Goal: Register for event/course

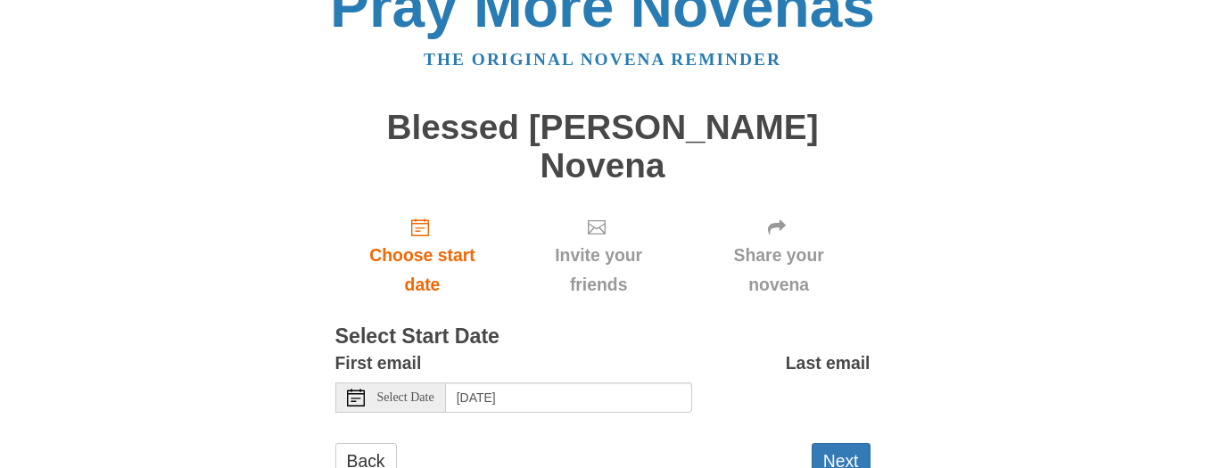
scroll to position [103, 0]
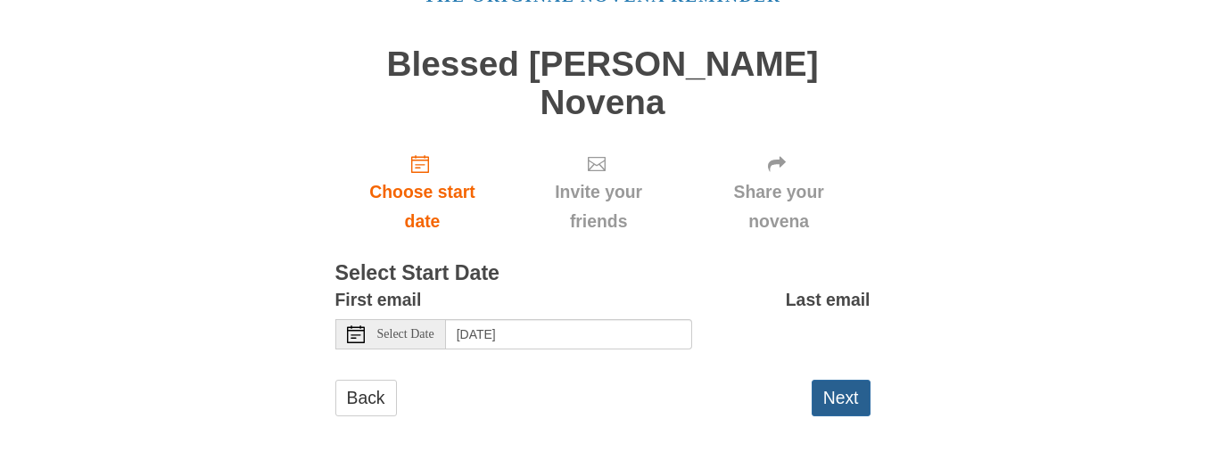
click at [839, 398] on button "Next" at bounding box center [841, 398] width 59 height 37
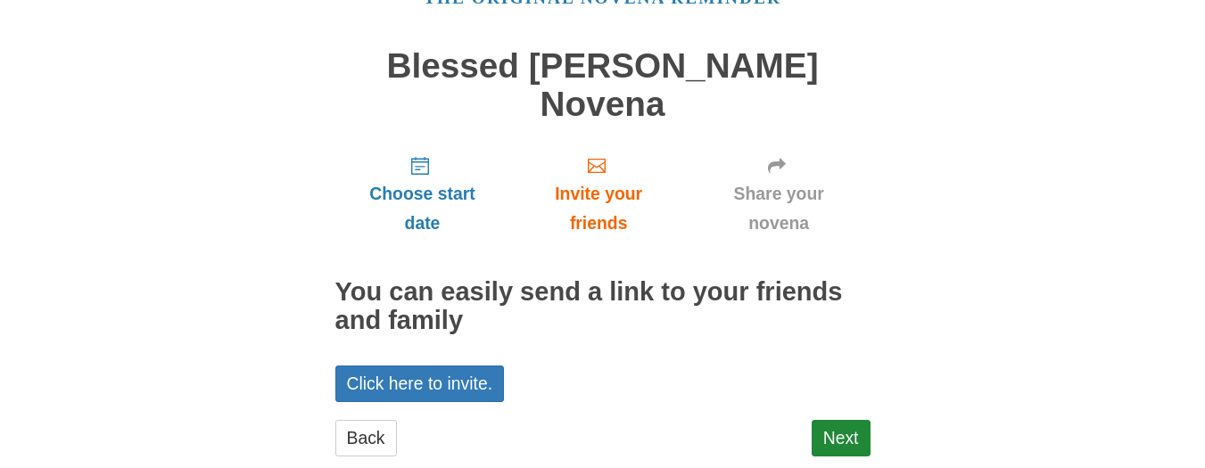
scroll to position [141, 0]
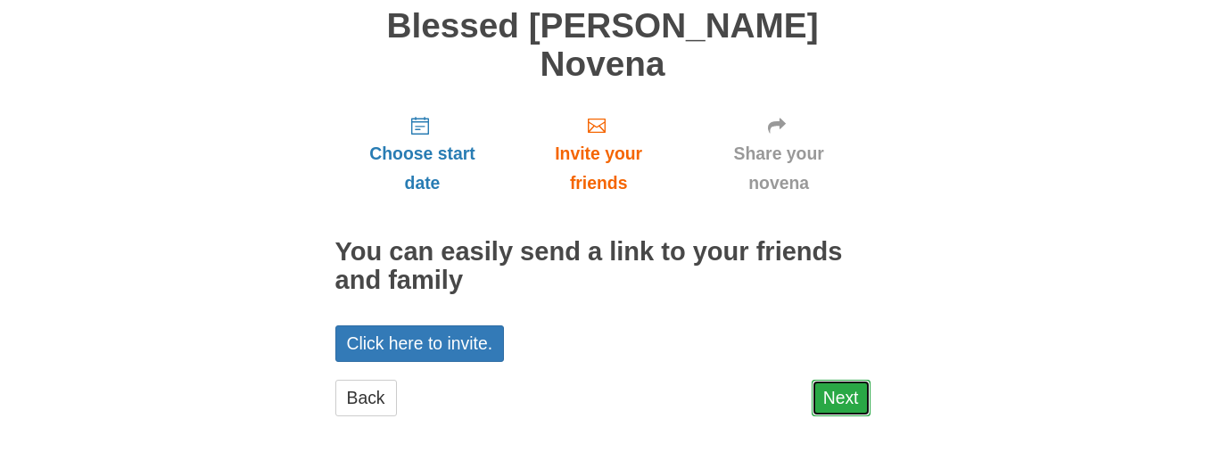
click at [849, 400] on link "Next" at bounding box center [841, 398] width 59 height 37
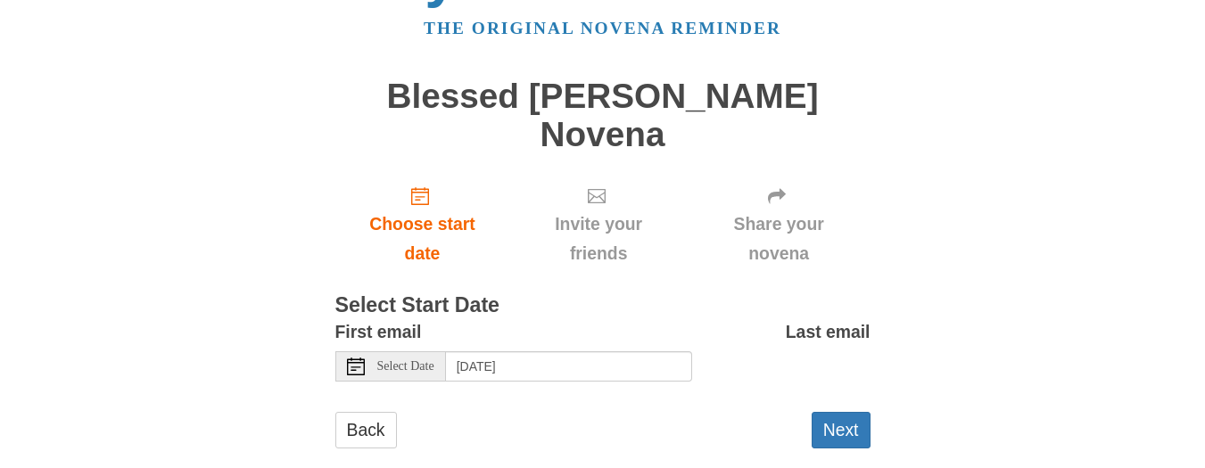
scroll to position [103, 0]
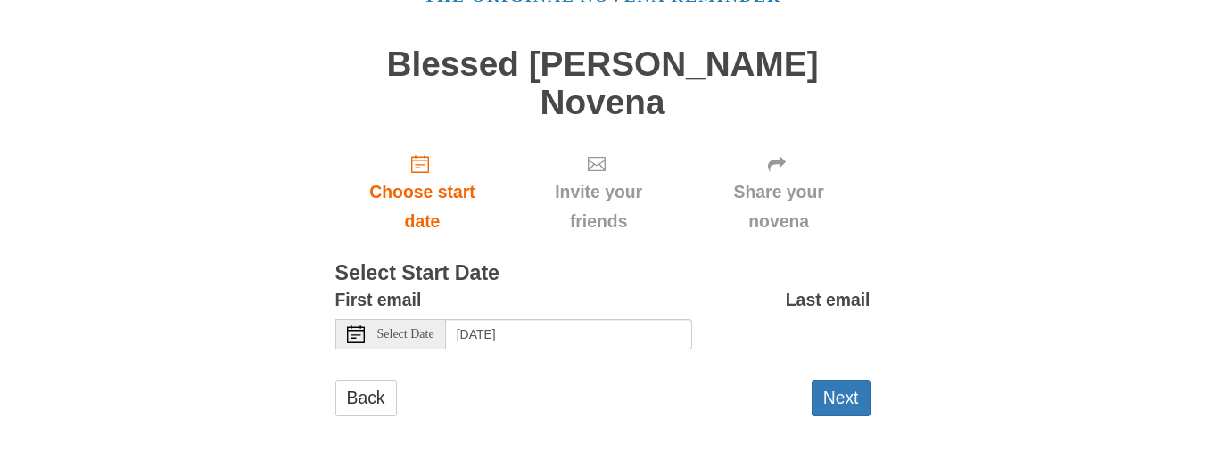
click at [849, 295] on label "Last email" at bounding box center [828, 299] width 85 height 29
click at [861, 401] on button "Next" at bounding box center [841, 398] width 59 height 37
